Goal: Information Seeking & Learning: Learn about a topic

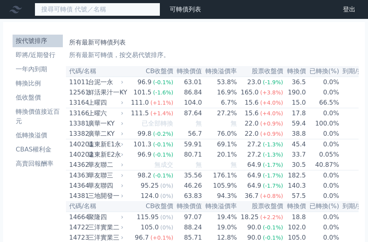
click at [54, 12] on input at bounding box center [98, 9] width 126 height 13
type input "31312"
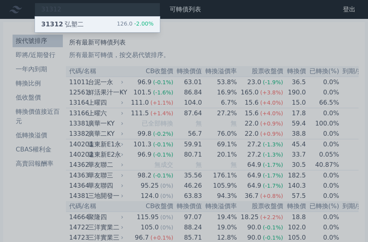
click at [68, 21] on div "31312 弘塑二" at bounding box center [62, 24] width 42 height 9
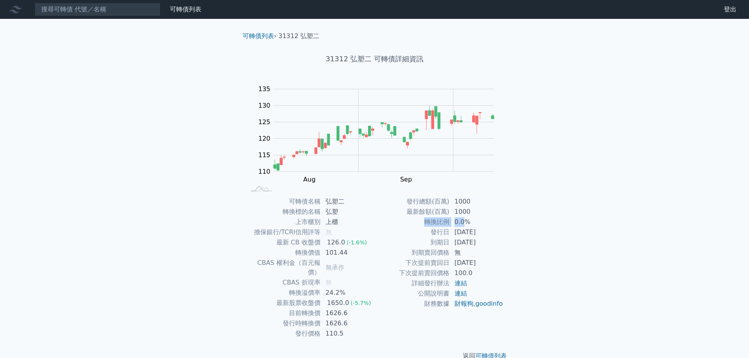
drag, startPoint x: 416, startPoint y: 220, endPoint x: 395, endPoint y: 215, distance: 21.4
click at [368, 215] on tbody "發行總額(百萬) 1000 最新餘額(百萬) 1000 轉換比例 0.0% 發行日 [DATE] 到期日 [DATE] 到期賣回價格 無 下次提前賣回日 [D…" at bounding box center [439, 252] width 129 height 112
click at [368, 203] on td "1000" at bounding box center [477, 201] width 54 height 10
click at [368, 202] on td "1000" at bounding box center [477, 201] width 54 height 10
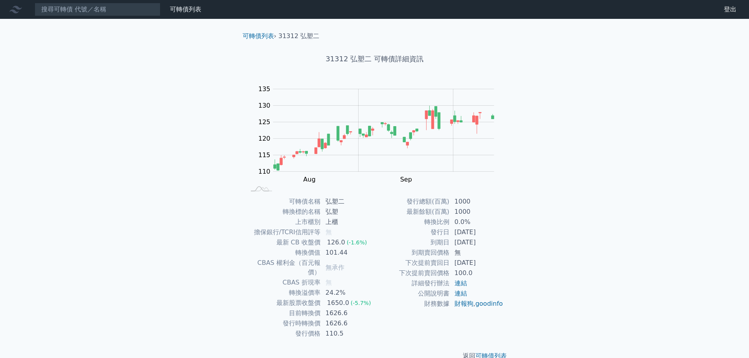
click at [368, 202] on td "1000" at bounding box center [477, 201] width 54 height 10
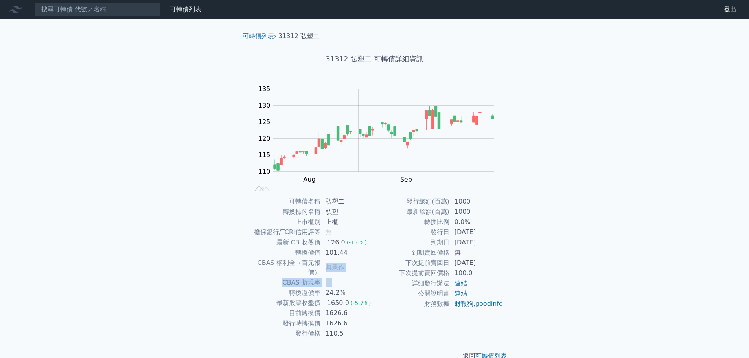
drag, startPoint x: 348, startPoint y: 268, endPoint x: 362, endPoint y: 270, distance: 13.5
click at [362, 241] on tbody "可轉債名稱 弘塑二 轉換標的名稱 弘塑 上市櫃別 上櫃 擔保銀行/TCRI信用評等 無 最新 CB 收盤價 126.0 (-1.6%) 轉換價值 101.44…" at bounding box center [310, 267] width 129 height 142
click at [339, 241] on td "24.2%" at bounding box center [348, 293] width 54 height 10
drag, startPoint x: 326, startPoint y: 285, endPoint x: 370, endPoint y: 286, distance: 44.0
click at [368, 241] on td "24.2%" at bounding box center [348, 293] width 54 height 10
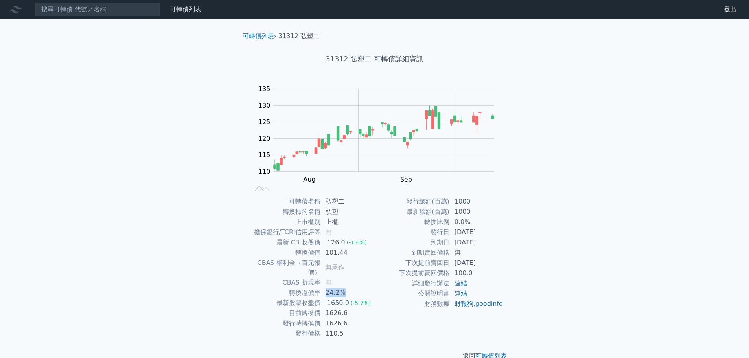
click at [368, 241] on td "24.2%" at bounding box center [348, 293] width 54 height 10
drag, startPoint x: 326, startPoint y: 253, endPoint x: 370, endPoint y: 253, distance: 44.4
click at [368, 241] on td "101.44" at bounding box center [348, 253] width 54 height 10
drag, startPoint x: 328, startPoint y: 327, endPoint x: 366, endPoint y: 323, distance: 37.9
click at [366, 241] on td "110.5" at bounding box center [348, 334] width 54 height 10
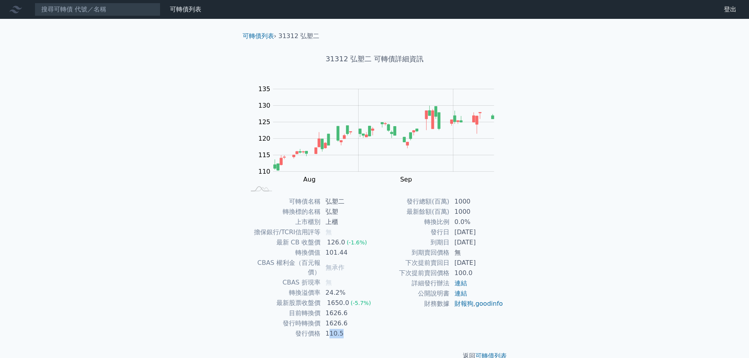
click at [366, 241] on td "110.5" at bounding box center [348, 334] width 54 height 10
click at [87, 7] on input at bounding box center [98, 9] width 126 height 13
